Goal: Task Accomplishment & Management: Manage account settings

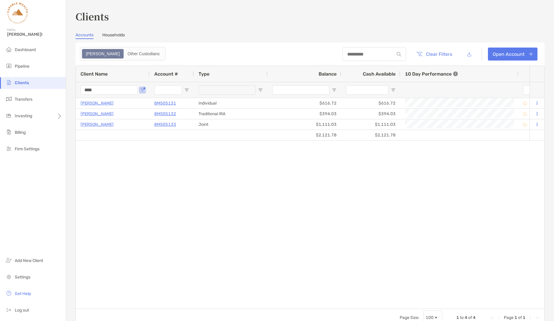
click at [102, 88] on input "****" at bounding box center [109, 89] width 57 height 9
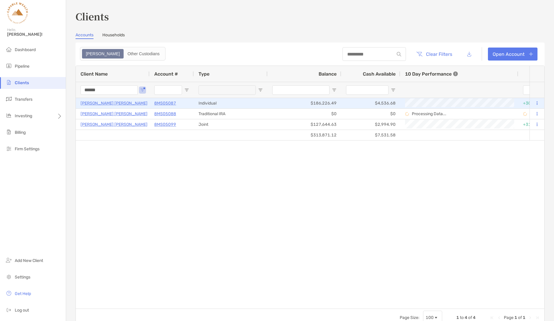
type input "******"
click at [110, 102] on p "Satish Kumar Singh" at bounding box center [114, 103] width 67 height 7
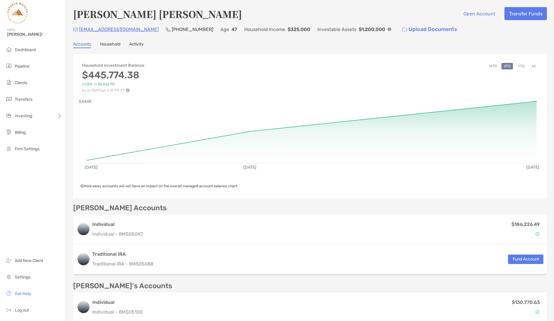
click at [523, 66] on button "YTD" at bounding box center [522, 66] width 12 height 6
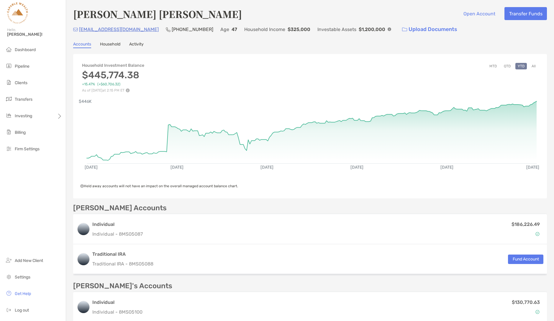
click at [533, 68] on button "All" at bounding box center [534, 66] width 9 height 6
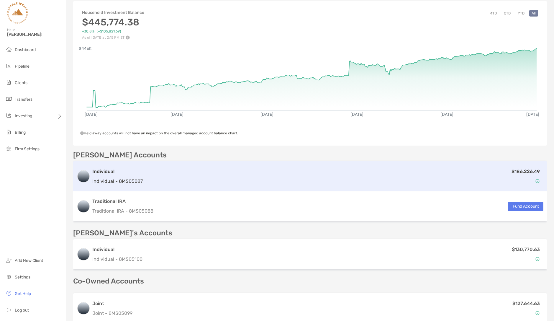
scroll to position [57, 0]
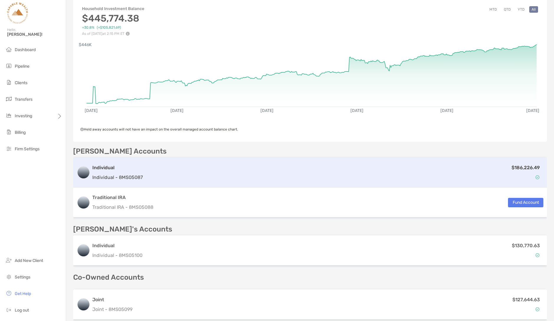
click at [120, 165] on h3 "Individual" at bounding box center [117, 167] width 50 height 7
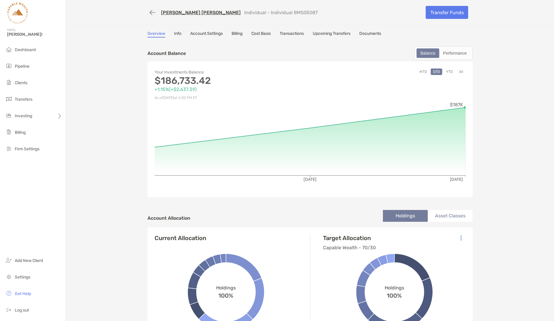
click at [236, 32] on link "Billing" at bounding box center [237, 34] width 11 height 6
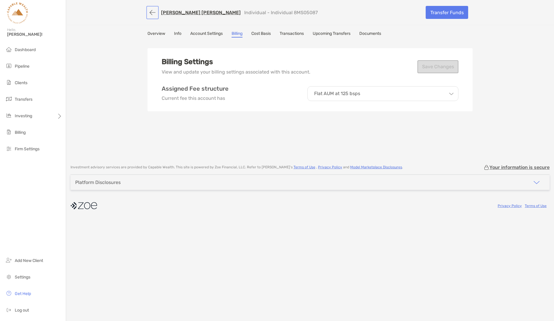
click at [154, 14] on button "button" at bounding box center [153, 12] width 10 height 11
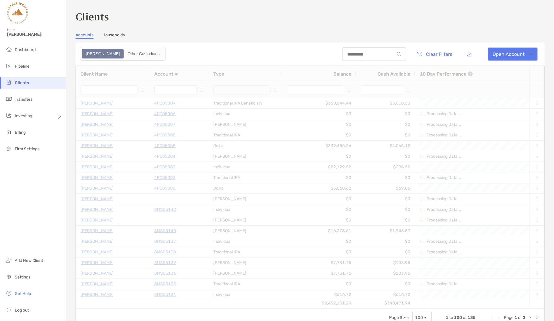
type input "******"
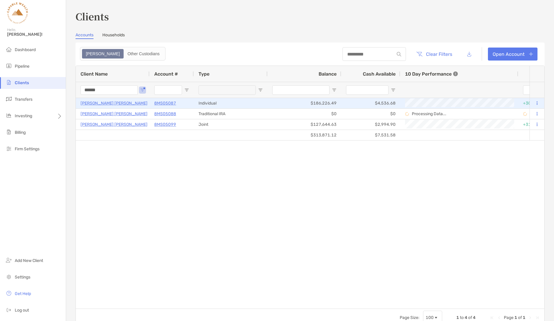
click at [107, 102] on p "Satish Kumar Singh" at bounding box center [114, 103] width 67 height 7
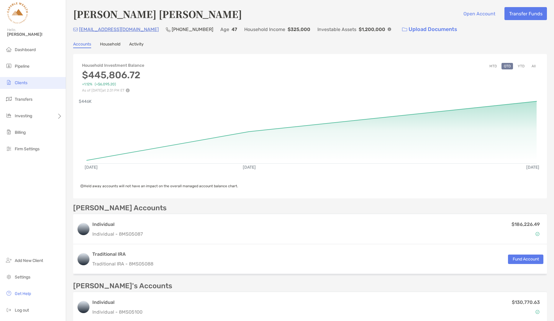
click at [27, 83] on span "Clients" at bounding box center [21, 82] width 13 height 5
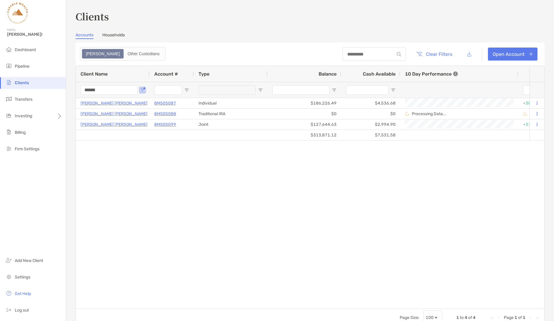
click at [105, 90] on input "******" at bounding box center [109, 89] width 57 height 9
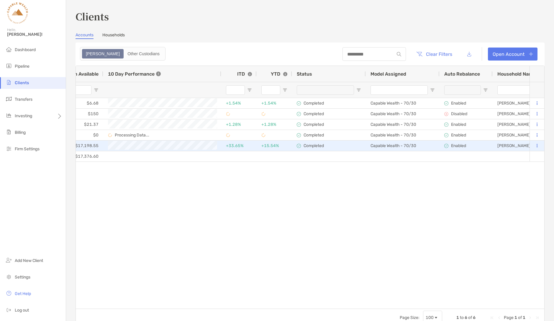
type input "*****"
click at [538, 145] on button at bounding box center [537, 146] width 5 height 6
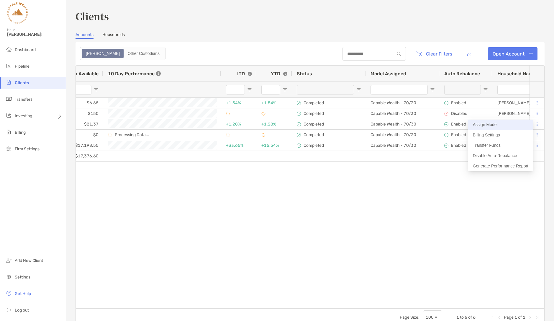
click at [493, 125] on button "Assign Model" at bounding box center [501, 125] width 65 height 10
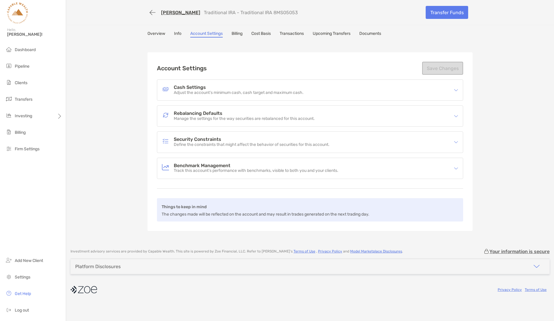
click at [217, 88] on h4 "Cash Settings" at bounding box center [239, 87] width 130 height 5
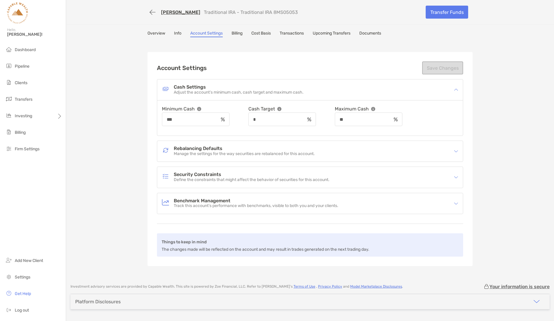
click at [217, 88] on h4 "Cash Settings" at bounding box center [239, 87] width 130 height 5
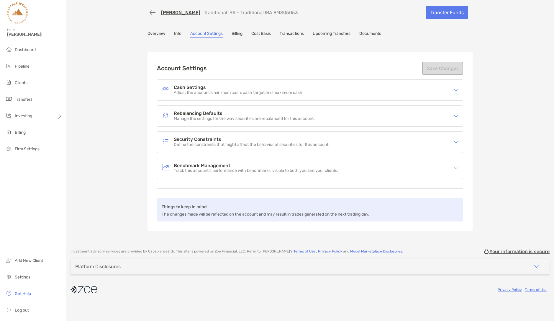
click at [216, 117] on p "Manage the settings for the way securities are rebalanced for this account." at bounding box center [244, 118] width 141 height 5
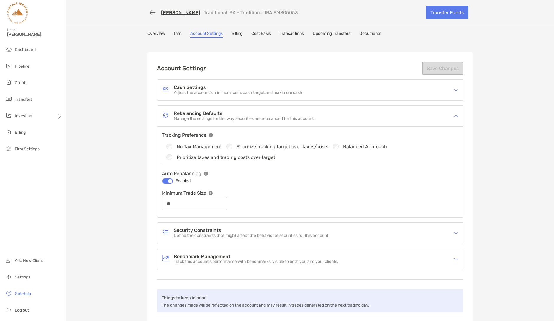
click at [218, 116] on p "Manage the settings for the way securities are rebalanced for this account." at bounding box center [244, 118] width 141 height 5
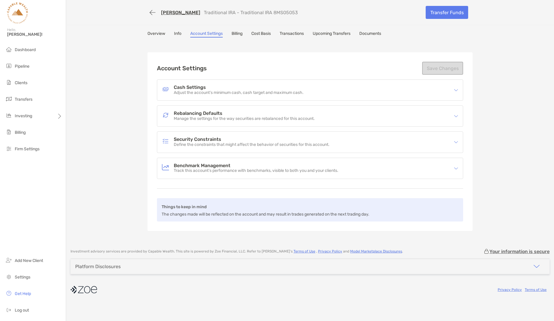
click at [219, 142] on p "Define the constraints that might affect the behavior of securities for this ac…" at bounding box center [252, 144] width 156 height 5
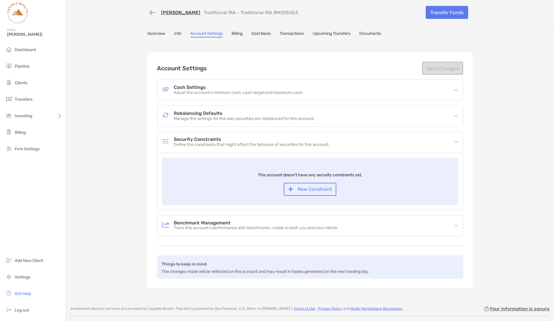
click at [219, 143] on p "Define the constraints that might affect the behavior of securities for this ac…" at bounding box center [252, 144] width 156 height 5
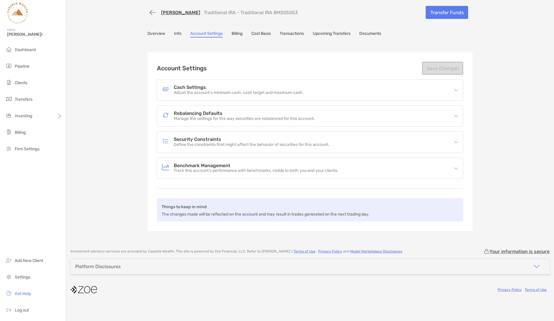
click at [219, 167] on h4 "Benchmark Management" at bounding box center [256, 165] width 165 height 5
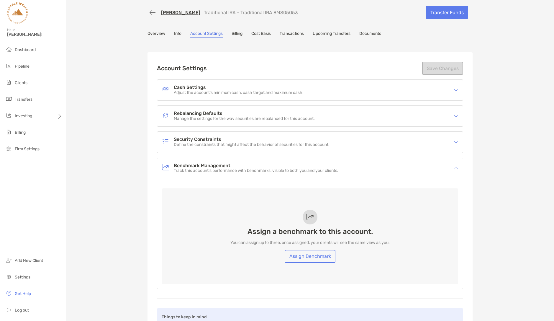
click at [219, 167] on h4 "Benchmark Management" at bounding box center [256, 165] width 165 height 5
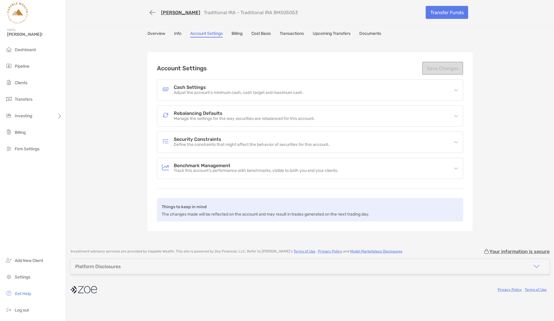
click at [158, 33] on link "Overview" at bounding box center [157, 34] width 18 height 6
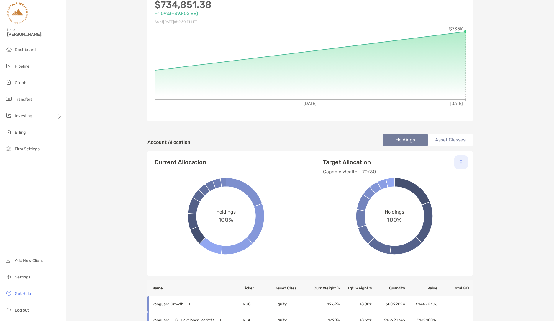
click at [464, 163] on div at bounding box center [462, 162] width 14 height 14
click at [426, 178] on p "Change Model" at bounding box center [421, 177] width 27 height 7
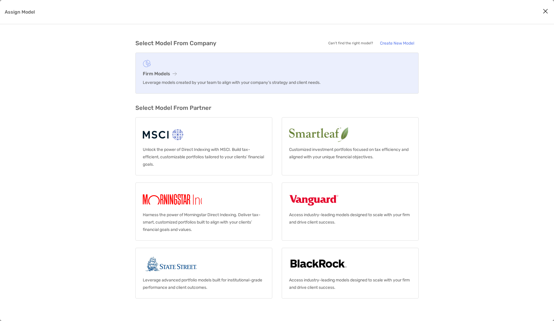
click at [238, 75] on h3 "Firm Models" at bounding box center [277, 74] width 269 height 6
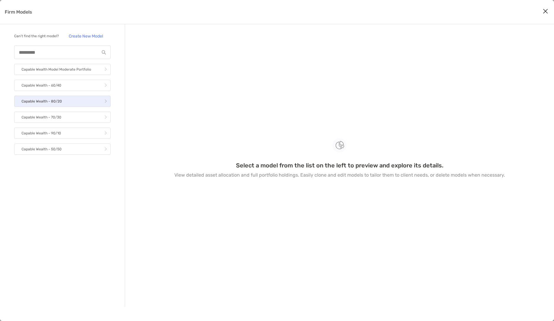
click at [61, 101] on link "Capable Wealth - 80/20" at bounding box center [62, 101] width 97 height 11
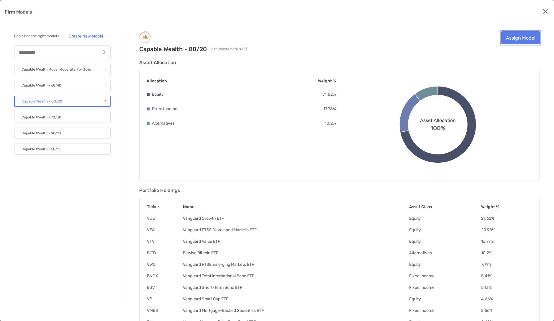
click at [526, 38] on link "Assign Model" at bounding box center [521, 37] width 39 height 13
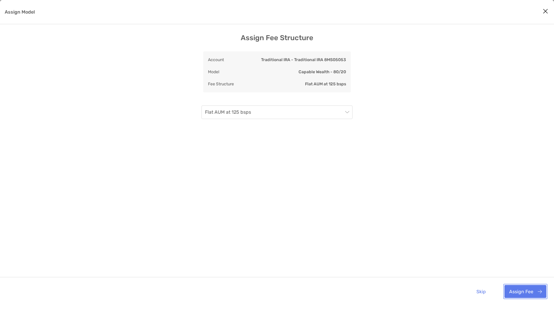
click at [529, 291] on button "Assign Fee" at bounding box center [526, 291] width 42 height 13
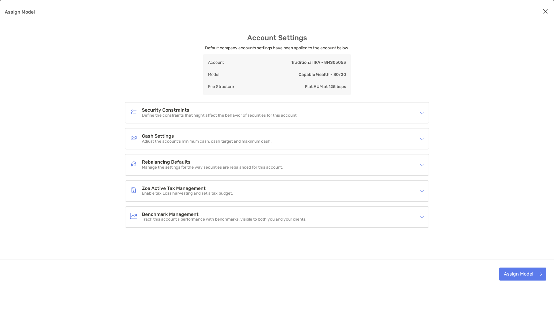
click at [173, 165] on p "Manage the settings for the way securities are rebalanced for this account." at bounding box center [212, 167] width 141 height 5
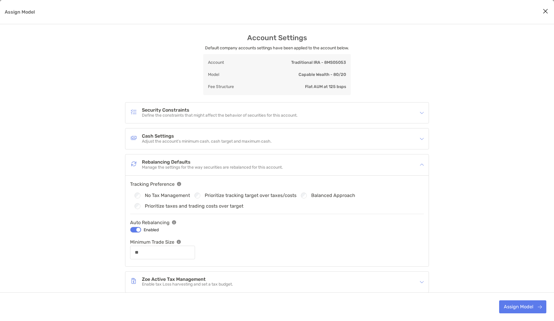
click at [173, 164] on h4 "Rebalancing Defaults" at bounding box center [212, 162] width 141 height 5
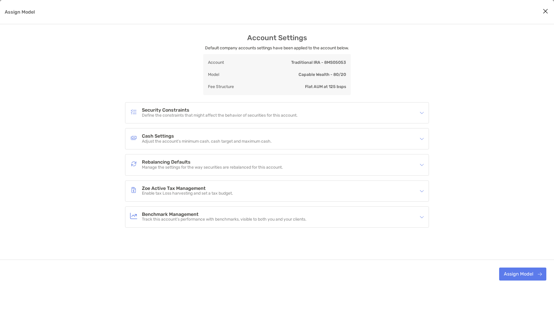
click at [176, 141] on p "Adjust the account’s minimum cash, cash target and maximum cash." at bounding box center [207, 141] width 130 height 5
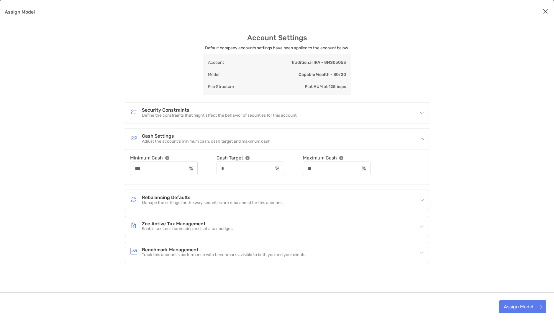
click at [177, 140] on p "Adjust the account’s minimum cash, cash target and maximum cash." at bounding box center [207, 141] width 130 height 5
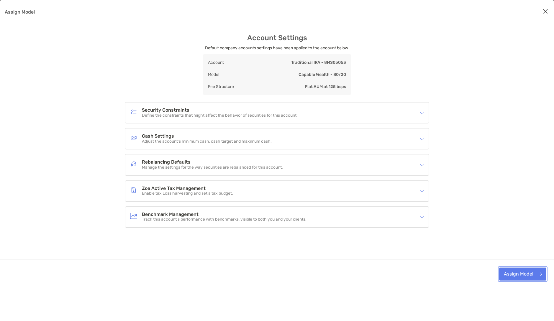
click at [526, 274] on button "Assign Model" at bounding box center [523, 274] width 47 height 13
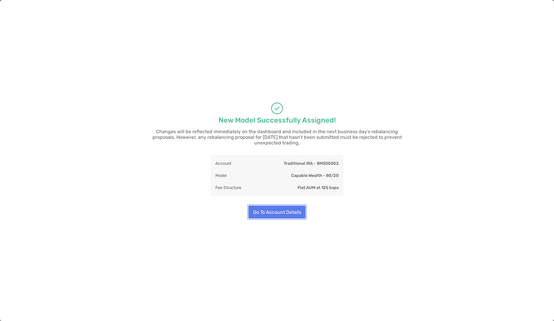
click at [288, 210] on button "Go To Account Details" at bounding box center [277, 211] width 57 height 13
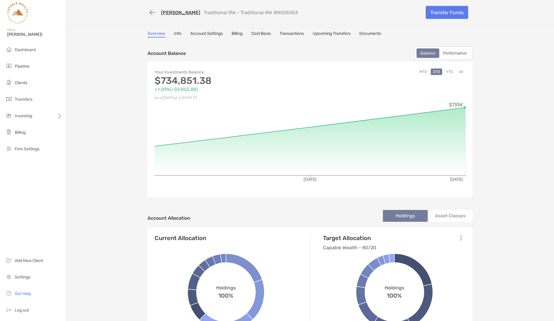
click at [184, 13] on link "[PERSON_NAME]" at bounding box center [180, 13] width 39 height 6
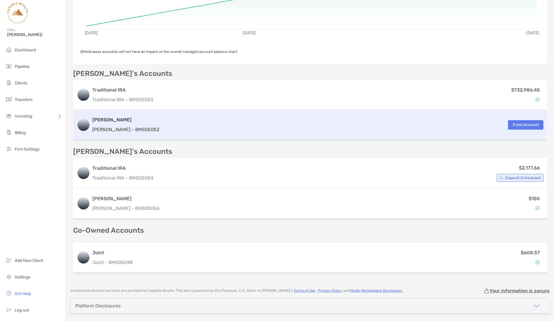
scroll to position [155, 0]
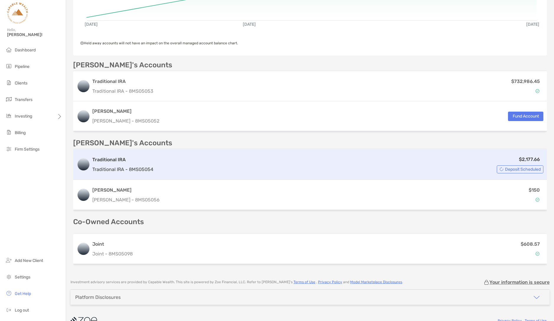
click at [123, 156] on h3 "Traditional IRA" at bounding box center [122, 159] width 61 height 7
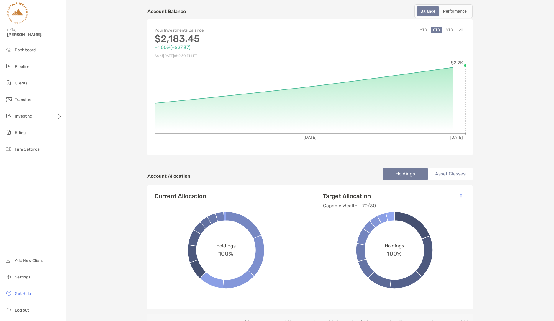
scroll to position [87, 0]
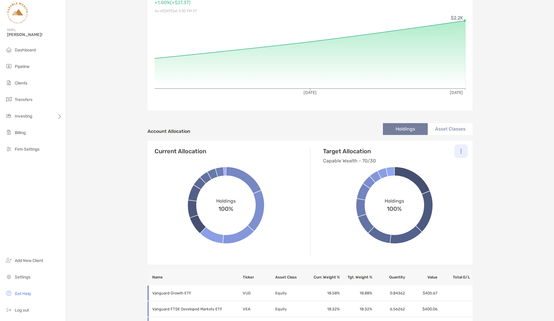
click at [460, 154] on div at bounding box center [462, 151] width 14 height 14
click at [427, 167] on p "Change Model" at bounding box center [421, 167] width 27 height 7
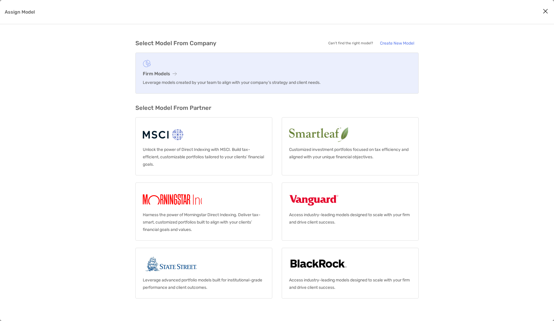
click at [193, 70] on link "Firm Models Leverage models created by your team to align with your company’s s…" at bounding box center [277, 73] width 283 height 41
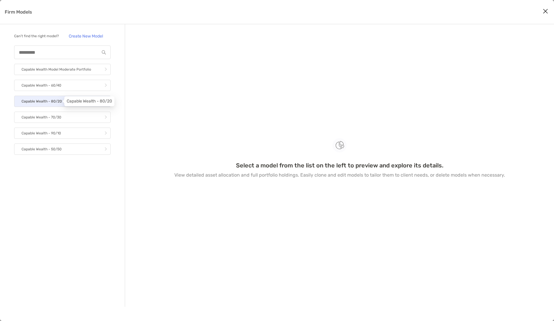
click at [53, 100] on p "Capable Wealth - 80/20" at bounding box center [42, 101] width 40 height 7
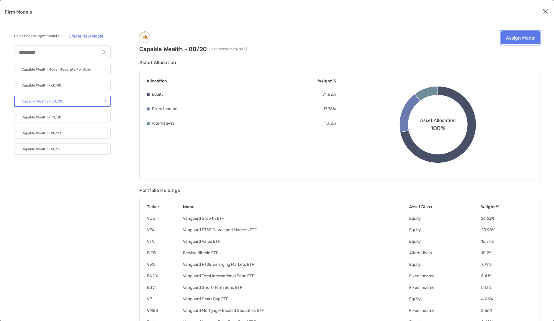
click at [514, 40] on link "Assign Model" at bounding box center [521, 37] width 39 height 13
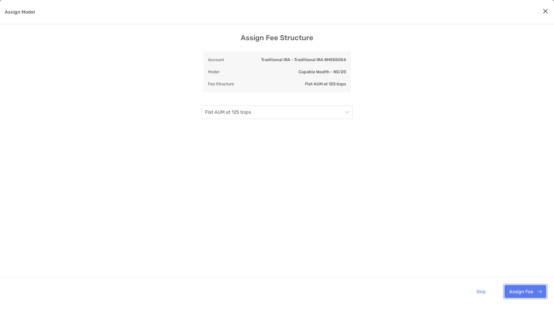
click at [521, 294] on button "Assign Fee" at bounding box center [526, 291] width 42 height 13
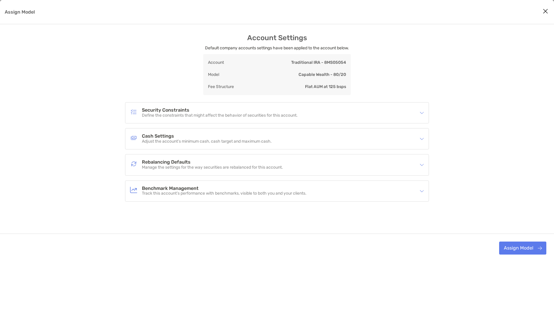
click at [186, 138] on h4 "Cash Settings" at bounding box center [207, 136] width 130 height 5
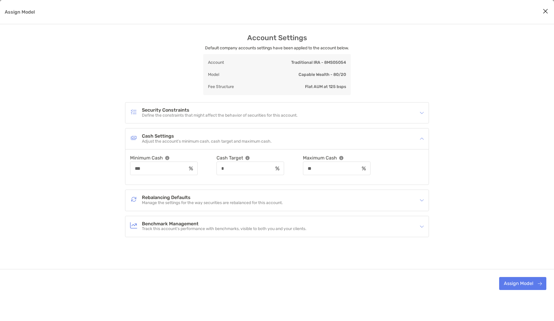
click at [186, 138] on h4 "Cash Settings" at bounding box center [207, 136] width 130 height 5
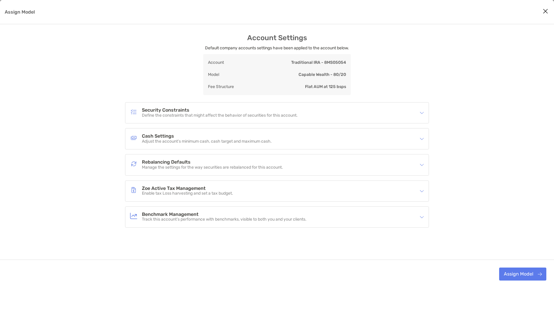
click at [181, 165] on p "Manage the settings for the way securities are rebalanced for this account." at bounding box center [212, 167] width 141 height 5
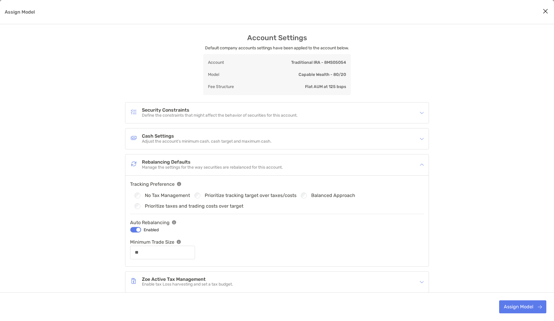
click at [188, 164] on h4 "Rebalancing Defaults" at bounding box center [212, 162] width 141 height 5
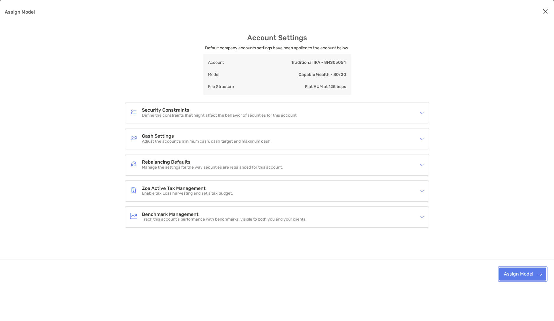
click at [527, 278] on button "Assign Model" at bounding box center [523, 274] width 47 height 13
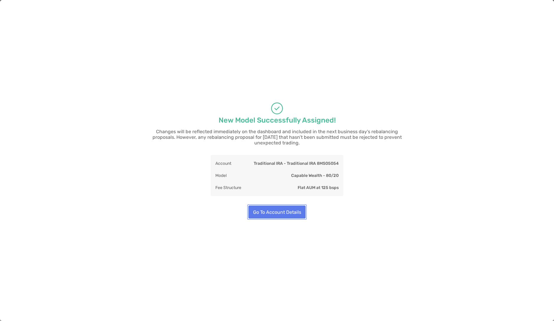
click at [286, 210] on button "Go To Account Details" at bounding box center [277, 211] width 57 height 13
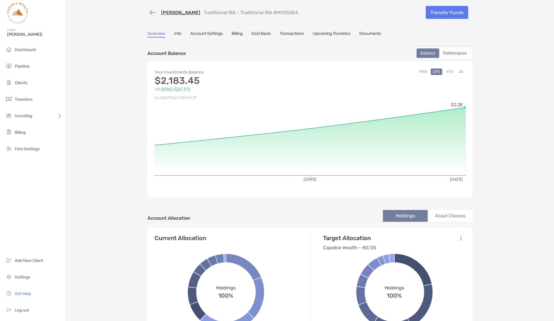
click at [169, 12] on link "[PERSON_NAME]" at bounding box center [180, 13] width 39 height 6
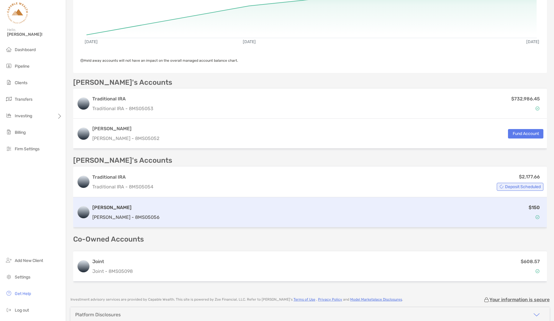
click at [133, 213] on p "[PERSON_NAME] - 8MS05056" at bounding box center [125, 216] width 67 height 7
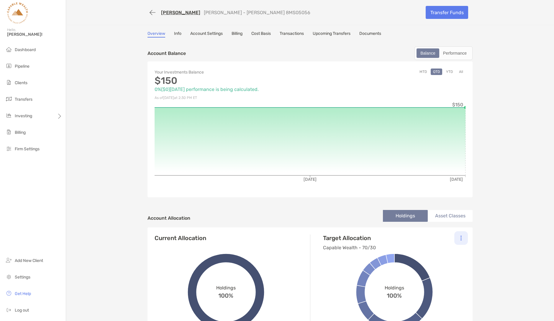
click at [460, 239] on div at bounding box center [462, 238] width 14 height 14
click at [433, 254] on p "Change Model" at bounding box center [421, 253] width 27 height 7
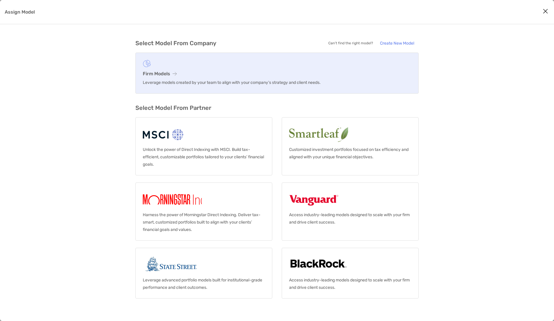
click at [249, 76] on h3 "Firm Models" at bounding box center [277, 74] width 269 height 6
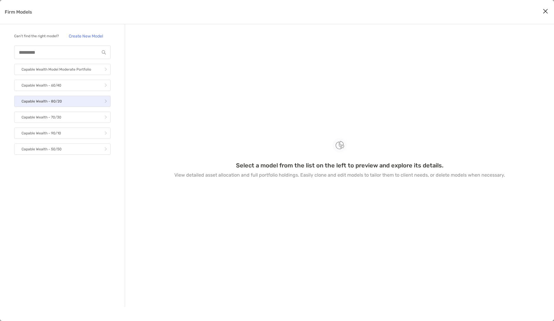
click at [64, 101] on link "Capable Wealth - 80/20" at bounding box center [62, 101] width 97 height 11
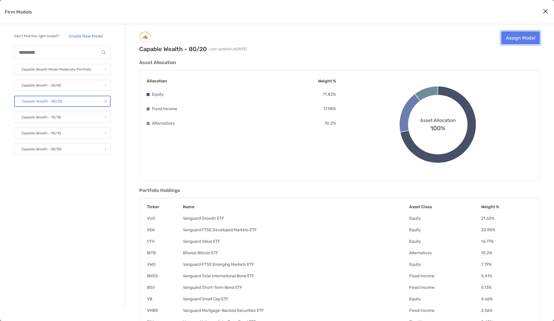
click at [517, 37] on link "Assign Model" at bounding box center [521, 37] width 39 height 13
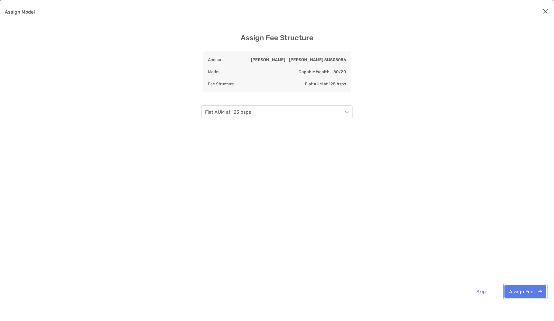
click at [518, 291] on button "Assign Fee" at bounding box center [526, 291] width 42 height 13
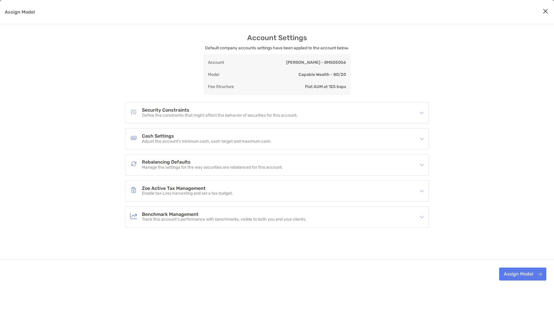
click at [176, 164] on h4 "Rebalancing Defaults" at bounding box center [212, 162] width 141 height 5
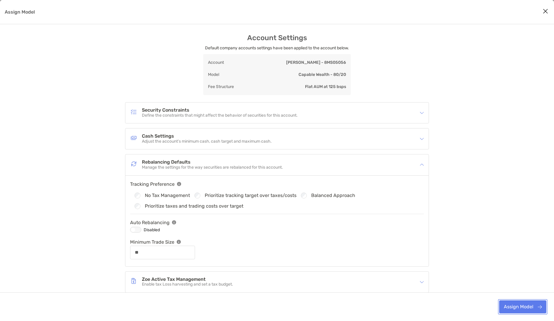
click at [521, 307] on button "Assign Model" at bounding box center [523, 306] width 47 height 13
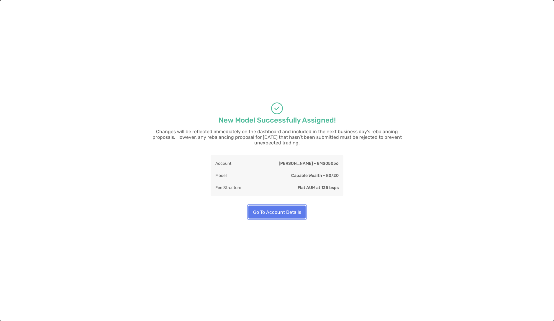
click at [278, 209] on button "Go To Account Details" at bounding box center [277, 211] width 57 height 13
type input "**"
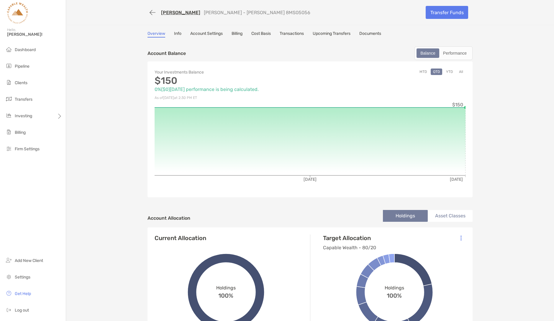
click at [184, 12] on link "[PERSON_NAME]" at bounding box center [180, 13] width 39 height 6
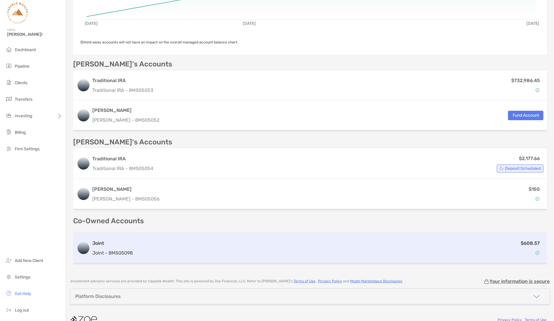
click at [120, 246] on h3 "Joint" at bounding box center [112, 243] width 40 height 7
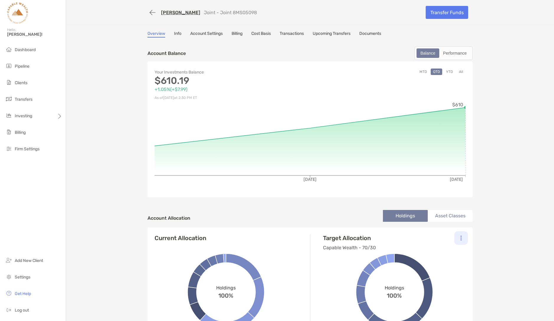
click at [463, 239] on div at bounding box center [462, 238] width 14 height 14
click at [431, 255] on p "Change Model" at bounding box center [421, 253] width 27 height 7
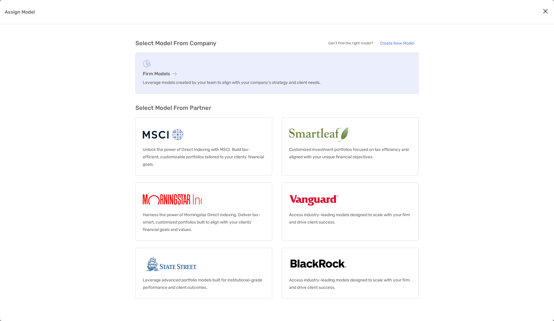
click at [226, 74] on h3 "Firm Models" at bounding box center [277, 74] width 269 height 6
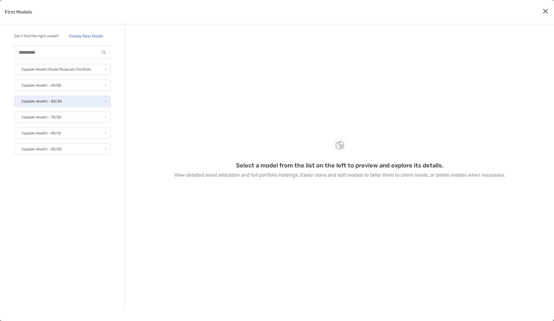
click at [69, 101] on link "Capable Wealth - 80/20" at bounding box center [62, 101] width 97 height 11
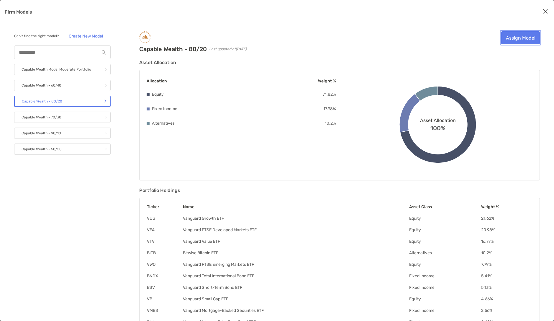
click at [526, 39] on link "Assign Model" at bounding box center [521, 37] width 39 height 13
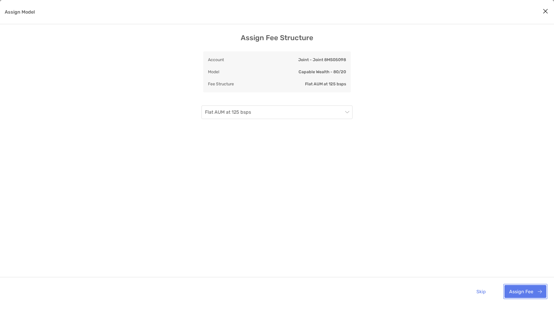
click at [523, 293] on button "Assign Fee" at bounding box center [526, 291] width 42 height 13
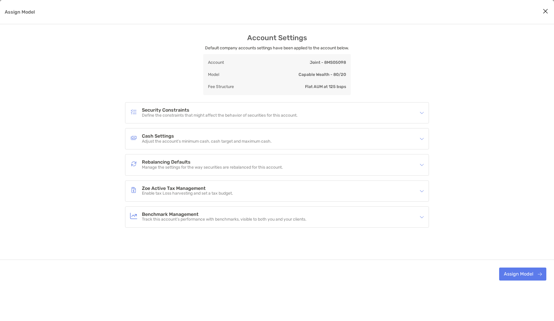
click at [197, 166] on p "Manage the settings for the way securities are rebalanced for this account." at bounding box center [212, 167] width 141 height 5
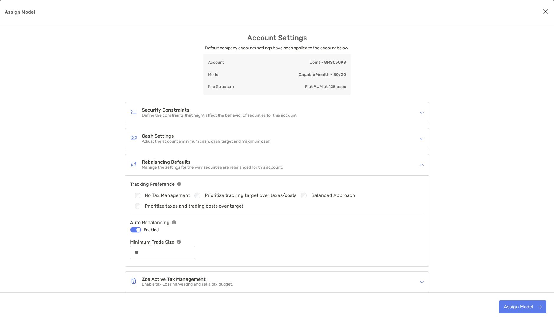
click at [182, 165] on p "Manage the settings for the way securities are rebalanced for this account." at bounding box center [212, 167] width 141 height 5
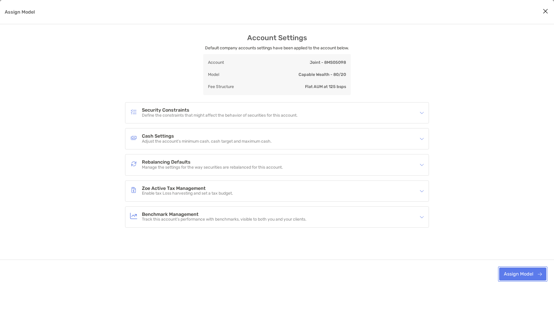
click at [517, 273] on button "Assign Model" at bounding box center [523, 274] width 47 height 13
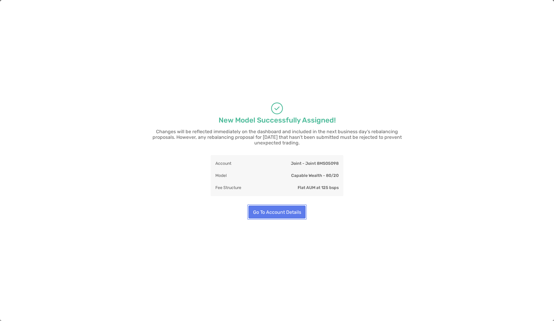
click at [278, 210] on button "Go To Account Details" at bounding box center [277, 211] width 57 height 13
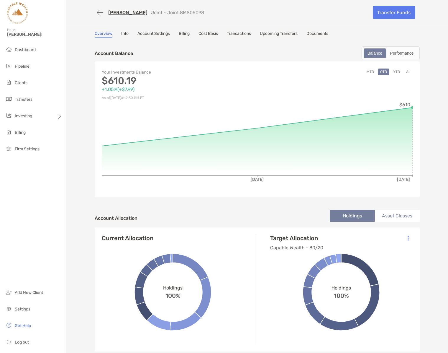
click at [129, 11] on link "[PERSON_NAME]" at bounding box center [127, 13] width 39 height 6
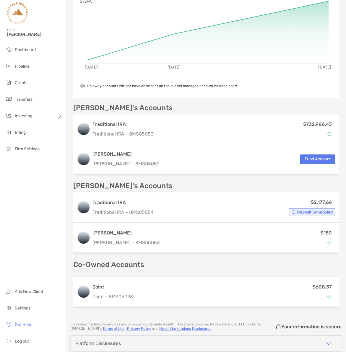
scroll to position [127, 0]
